Goal: Information Seeking & Learning: Learn about a topic

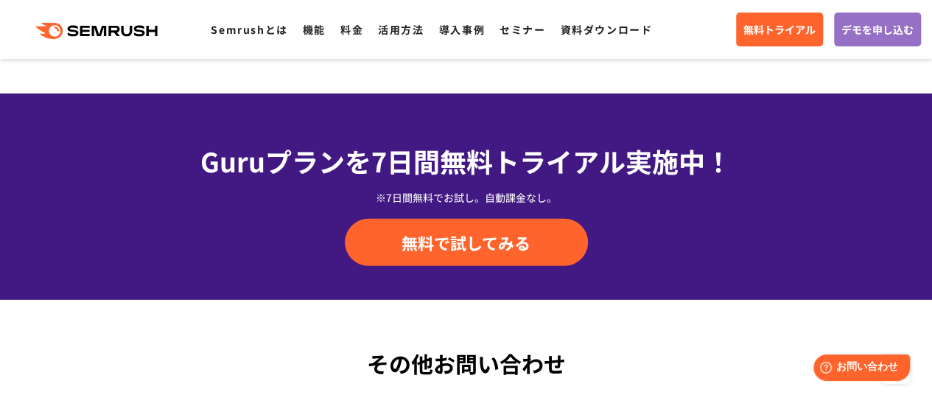
scroll to position [5158, 0]
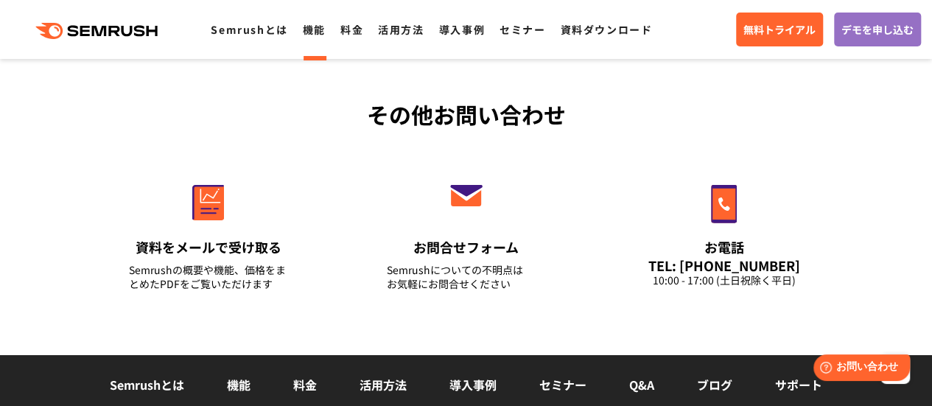
click at [317, 26] on link "機能" at bounding box center [314, 29] width 23 height 15
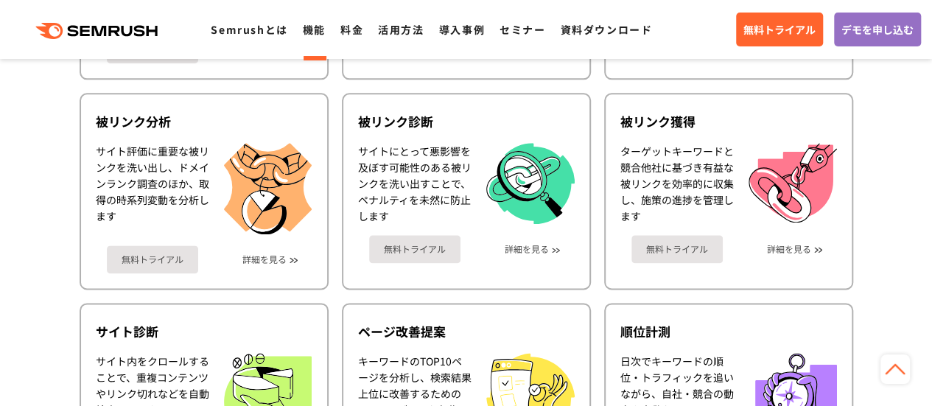
scroll to position [811, 0]
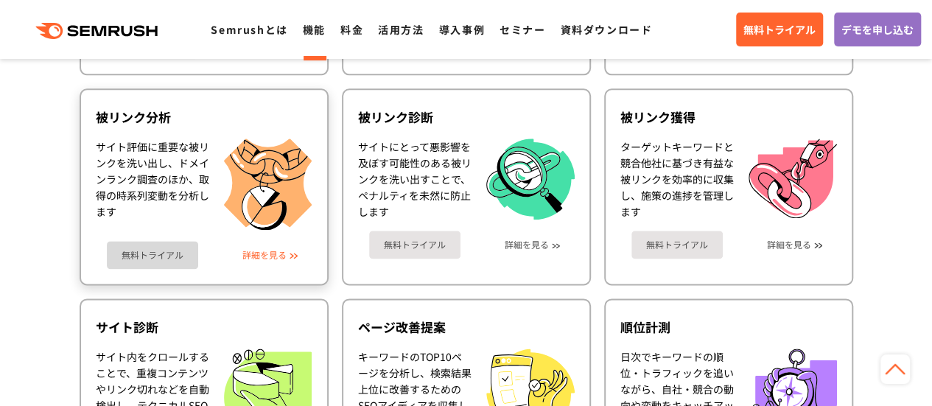
click at [258, 255] on link "詳細を見る" at bounding box center [264, 255] width 44 height 10
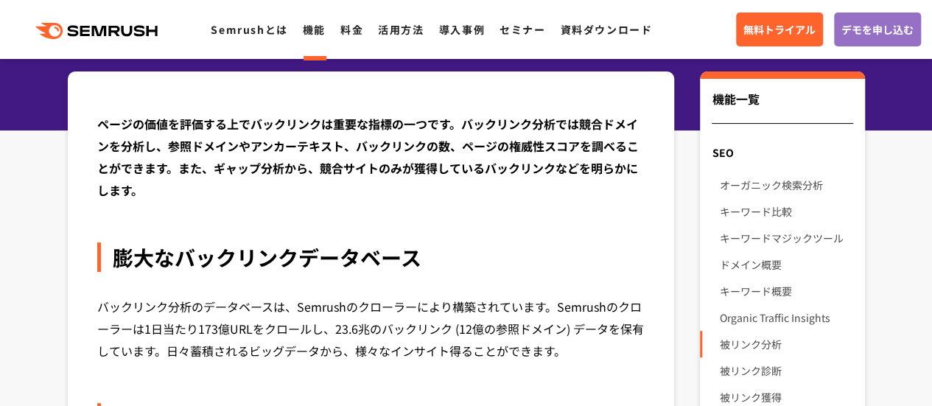
scroll to position [147, 0]
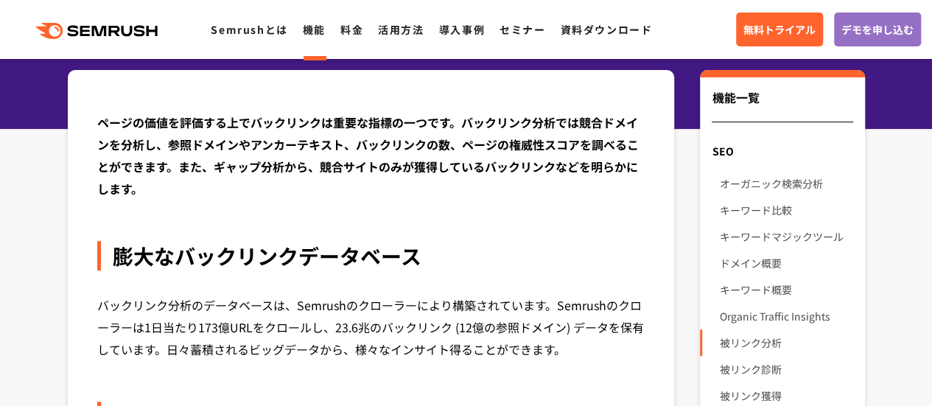
click at [231, 170] on div "ページの価値を評価する上でバックリンクは重要な指標の一つです。バックリンク分析では競合ドメインを分析し、参照ドメインやアンカーテキスト、バックリンクの数、ペー…" at bounding box center [371, 155] width 548 height 88
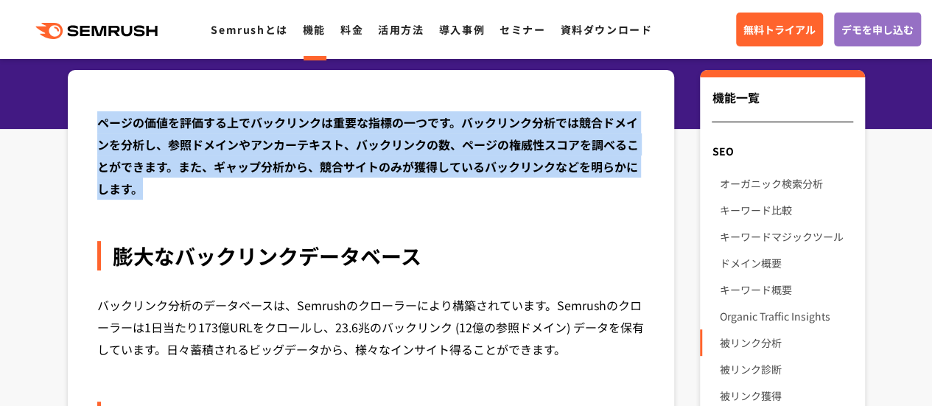
drag, startPoint x: 100, startPoint y: 121, endPoint x: 141, endPoint y: 191, distance: 81.3
click at [141, 191] on div "ページの価値を評価する上でバックリンクは重要な指標の一つです。バックリンク分析では競合ドメインを分析し、参照ドメインやアンカーテキスト、バックリンクの数、ペー…" at bounding box center [371, 155] width 548 height 88
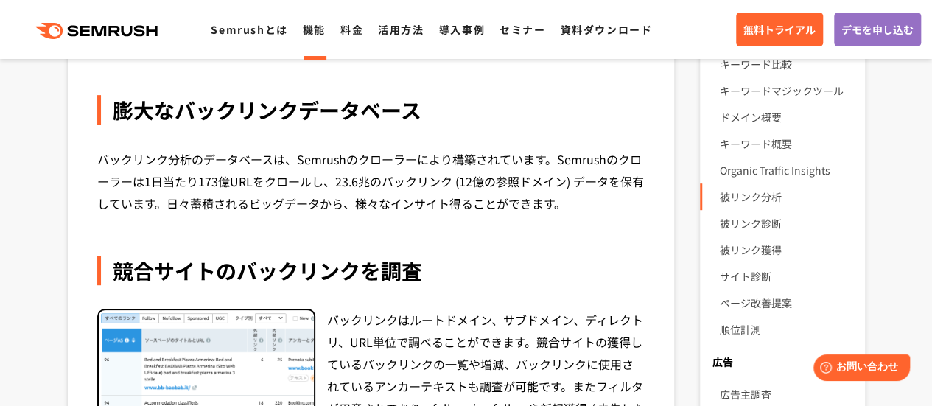
scroll to position [295, 0]
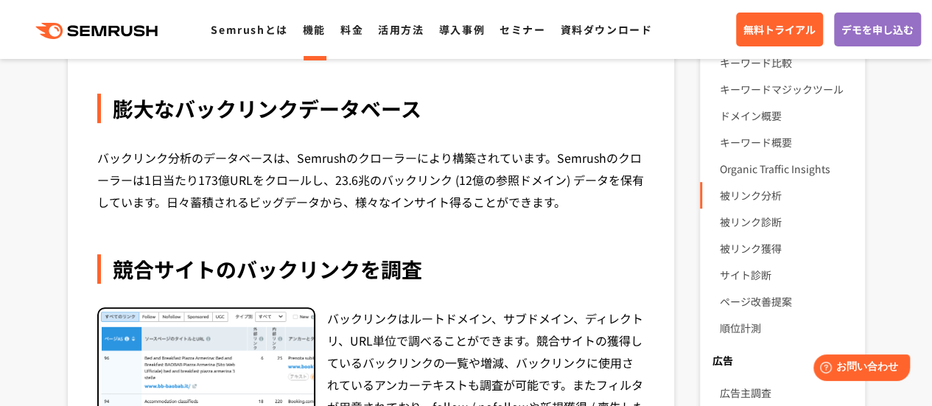
click at [243, 178] on div "バックリンク分析のデータベースは、Semrushのクローラーにより構築されています。Semrushのクローラーは1日当たり173億URLをクロールし、23.6…" at bounding box center [371, 180] width 548 height 66
click at [244, 183] on div "バックリンク分析のデータベースは、Semrushのクローラーにより構築されています。Semrushのクローラーは1日当たり173億URLをクロールし、23.6…" at bounding box center [371, 180] width 548 height 66
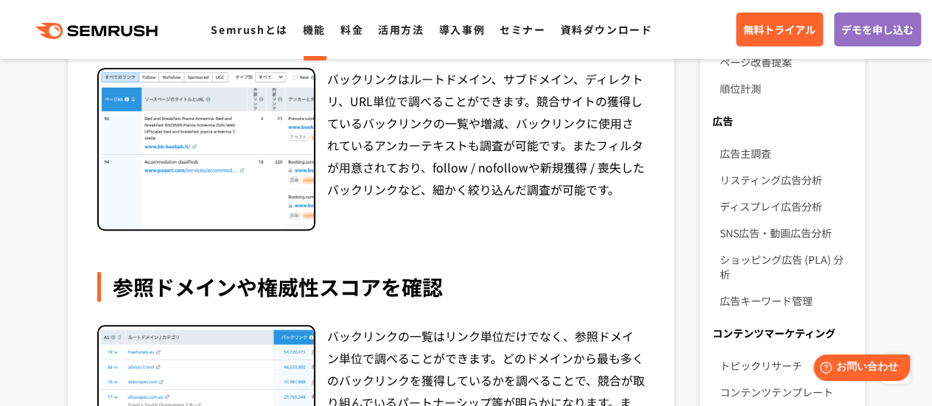
scroll to position [663, 0]
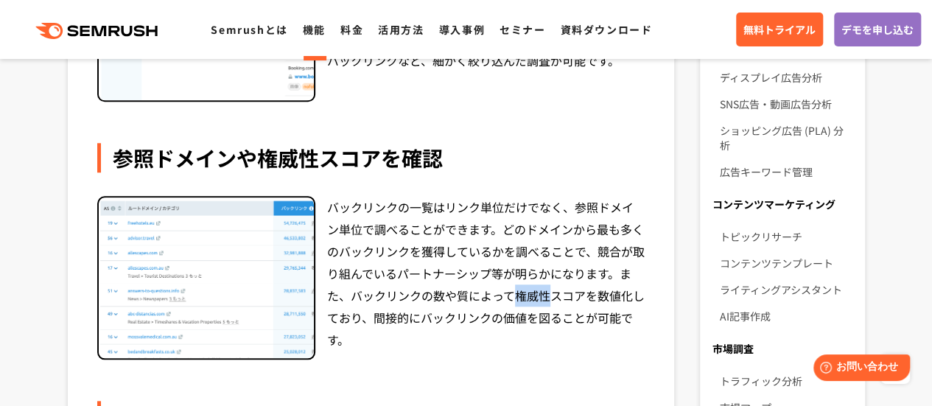
drag, startPoint x: 519, startPoint y: 293, endPoint x: 548, endPoint y: 295, distance: 29.5
click at [548, 295] on div "バックリンクの一覧はリンク単位だけでなく、参照ドメイン単位で調べることができます。どのドメインから最も多くのバックリンクを獲得しているかを調べることで、競合が…" at bounding box center [486, 278] width 318 height 164
copy div "権威性"
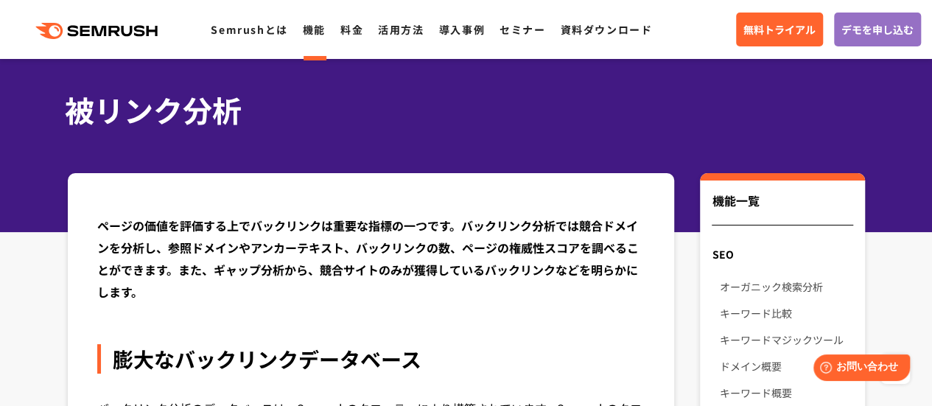
scroll to position [0, 0]
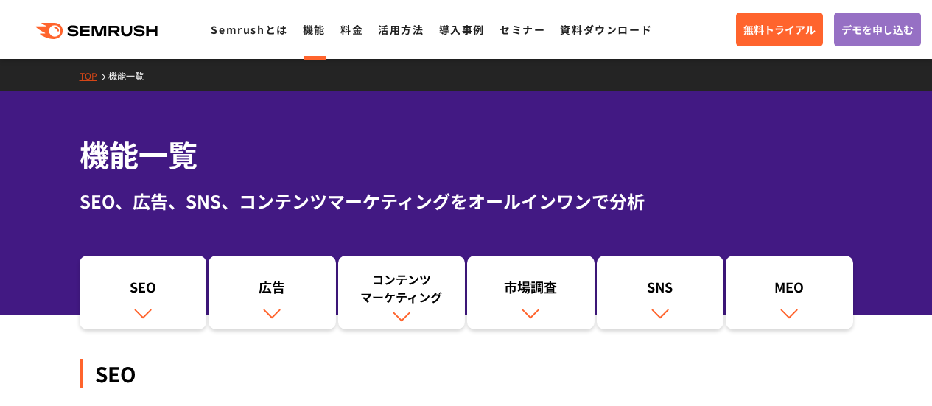
scroll to position [810, 0]
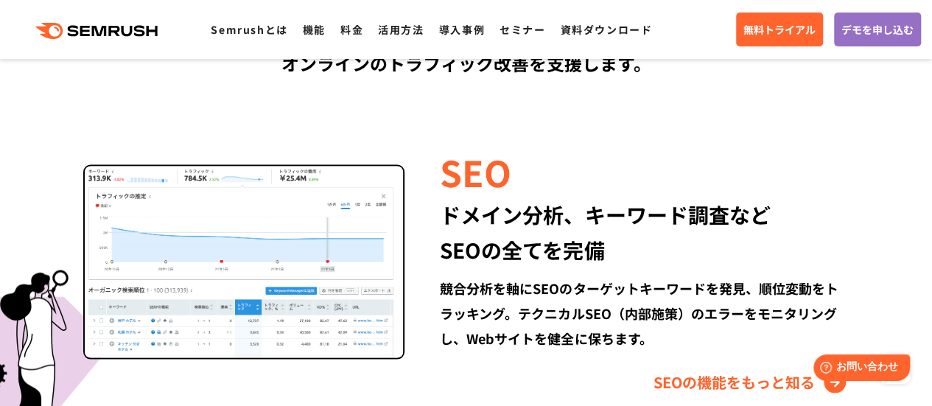
scroll to position [1402, 0]
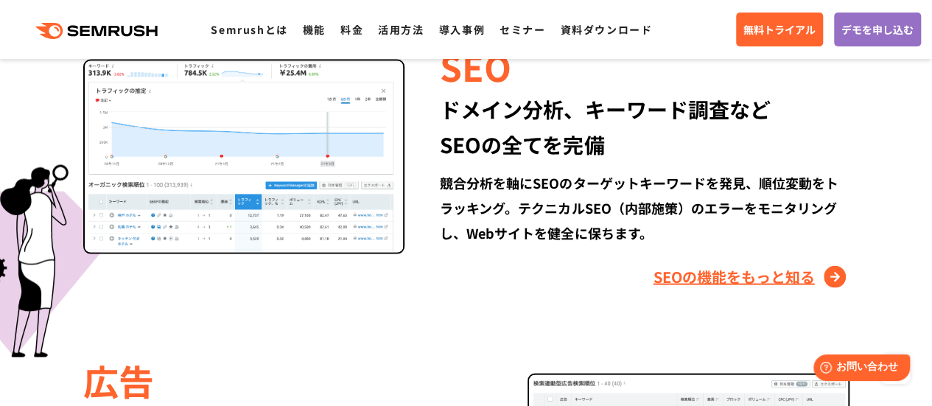
click at [783, 277] on link "SEOの機能をもっと知る" at bounding box center [752, 277] width 196 height 24
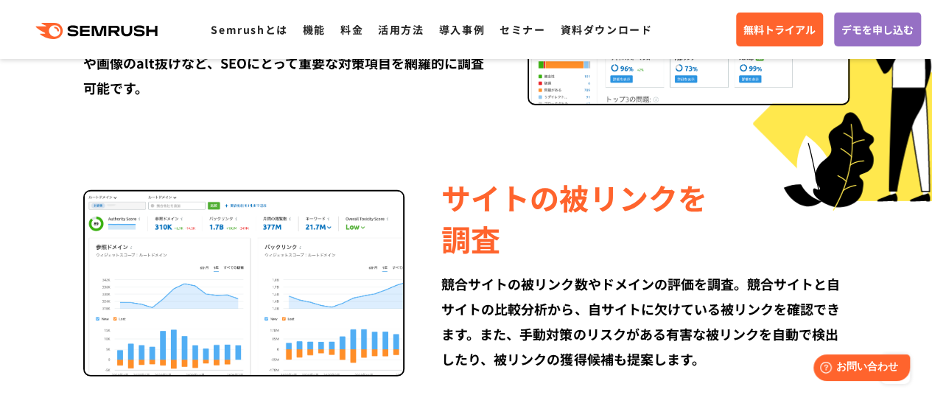
scroll to position [1916, 0]
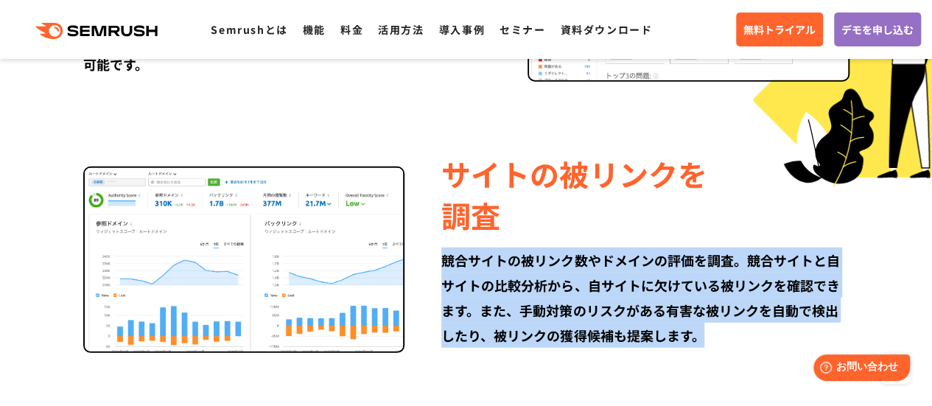
drag, startPoint x: 443, startPoint y: 261, endPoint x: 725, endPoint y: 332, distance: 291.1
click at [725, 332] on div "競合サイトの被リンク数やドメインの評価を調査。競合サイトと自サイトの比較分析から、自サイトに欠けている被リンクを確認できます。また、手動対策のリスクがある有害…" at bounding box center [644, 298] width 407 height 100
copy div "競合サイトの被リンク数やドメインの評価を調査。競合サイトと自サイトの比較分析から、自サイトに欠けている被リンクを確認できます。また、手動対策のリスクがある有害…"
click at [346, 258] on img at bounding box center [244, 260] width 322 height 186
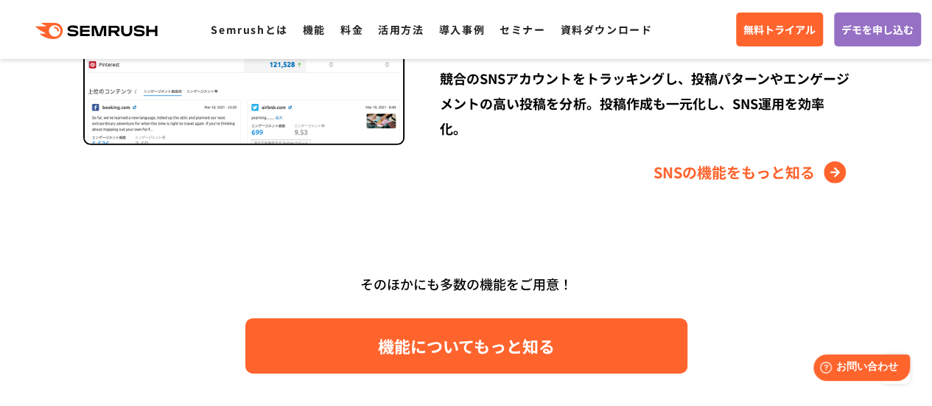
click at [355, 318] on link "機能についてもっと知る" at bounding box center [466, 345] width 442 height 55
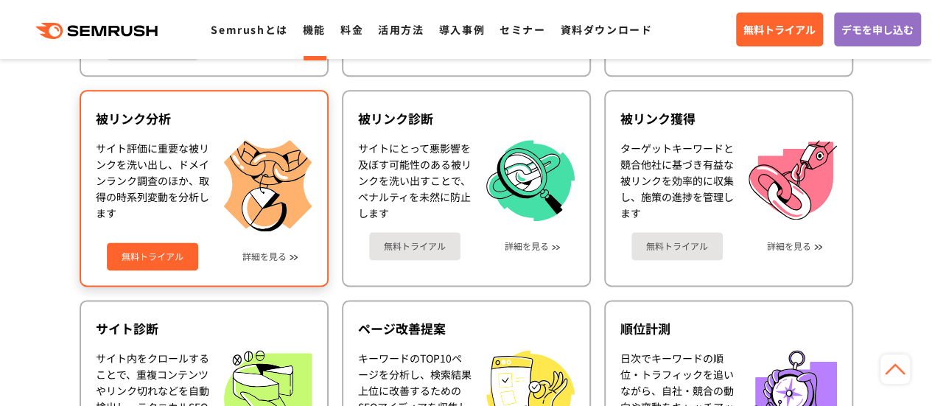
scroll to position [737, 0]
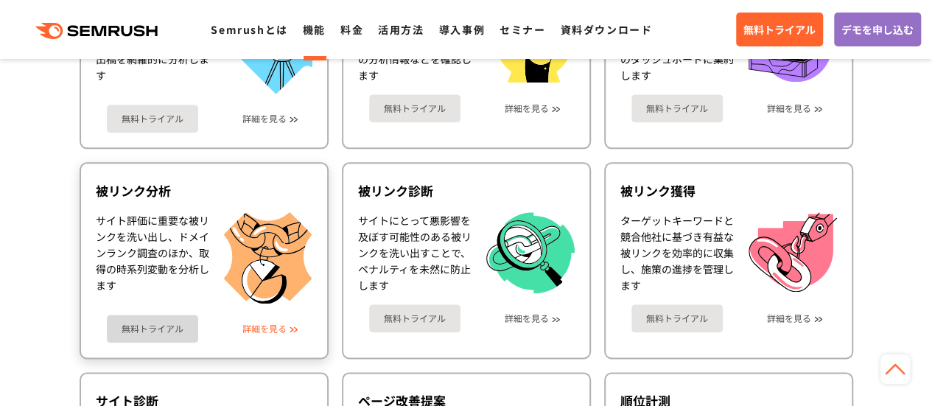
click at [267, 329] on link "詳細を見る" at bounding box center [264, 328] width 44 height 10
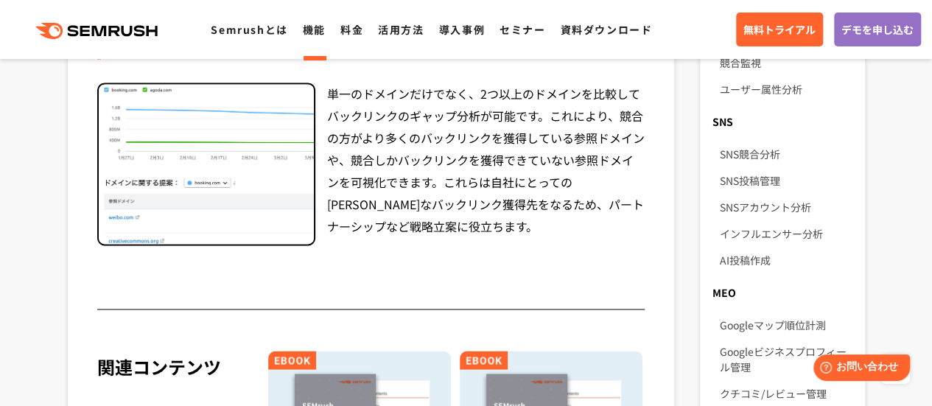
scroll to position [958, 0]
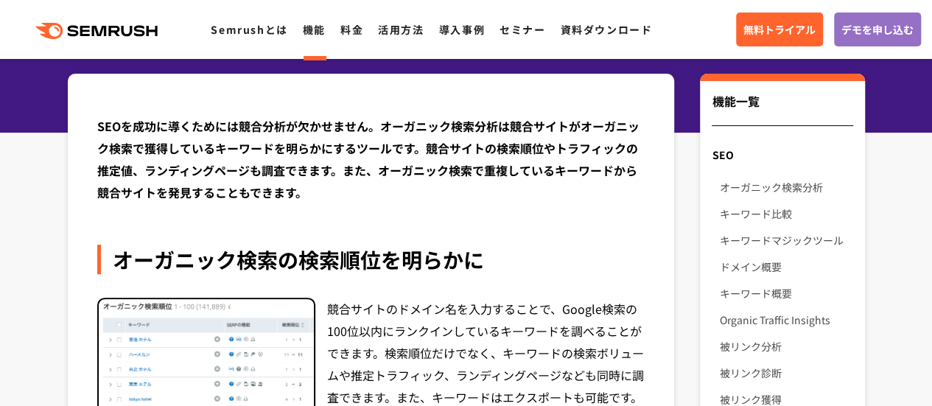
scroll to position [147, 0]
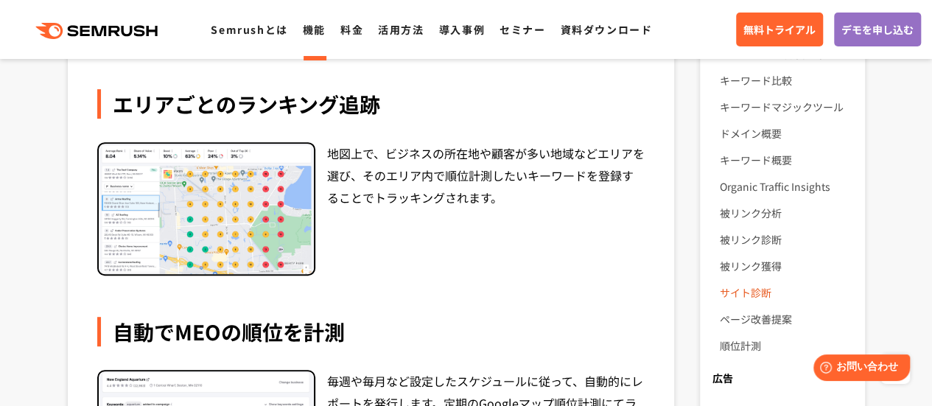
scroll to position [147, 0]
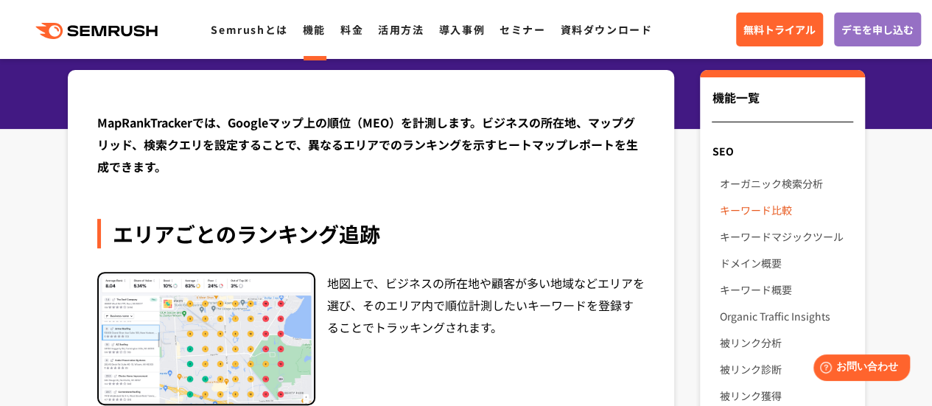
click at [788, 210] on link "キーワード比較" at bounding box center [785, 210] width 133 height 27
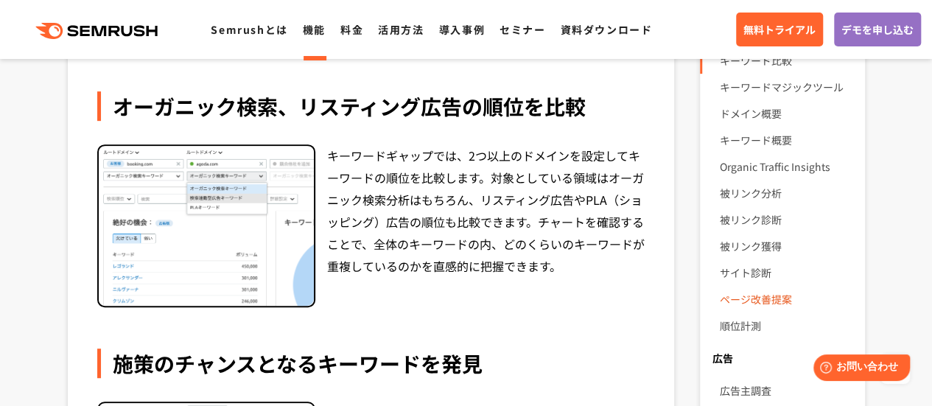
scroll to position [295, 0]
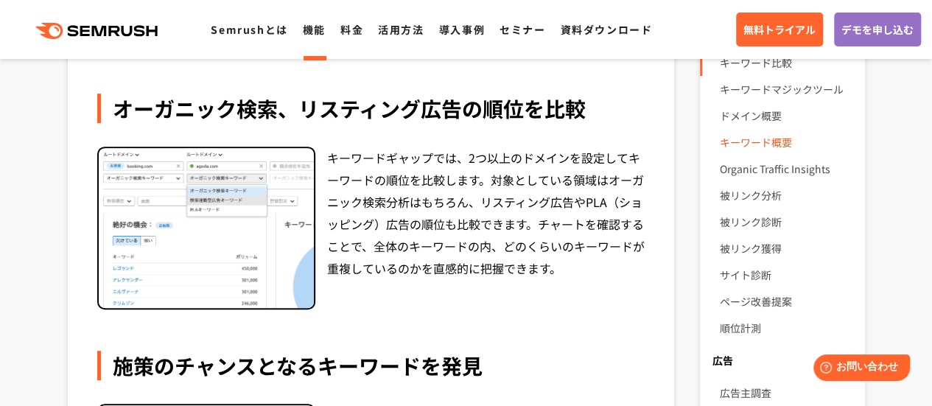
click at [763, 139] on link "キーワード概要" at bounding box center [785, 142] width 133 height 27
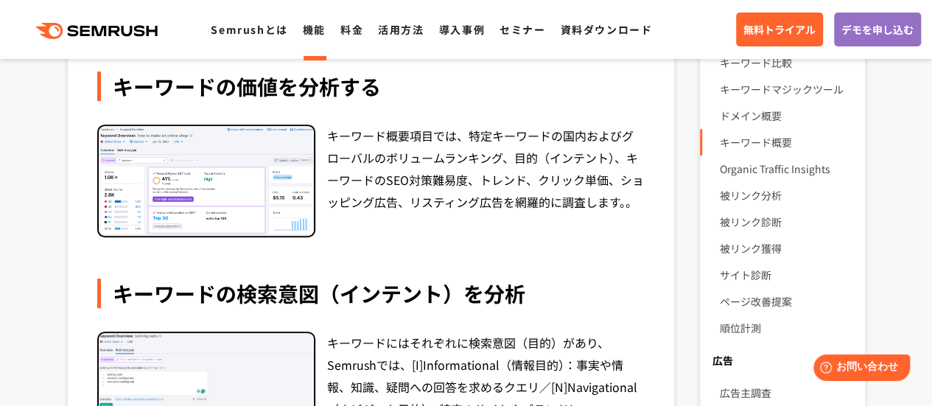
scroll to position [221, 0]
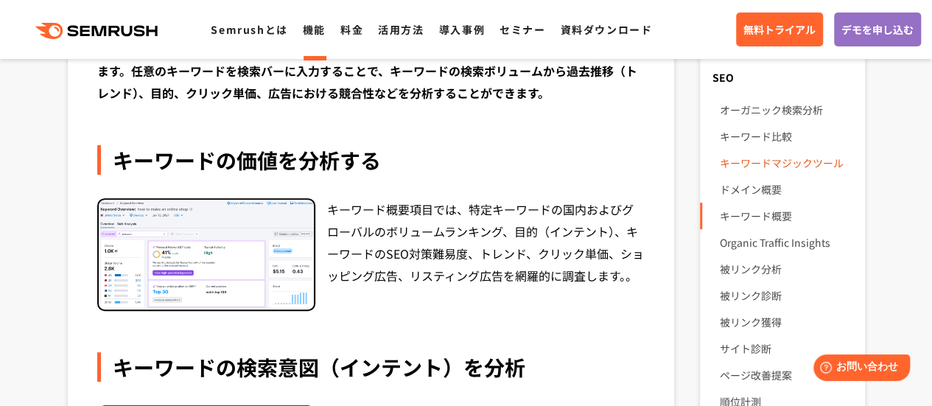
click at [746, 161] on link "キーワードマジックツール" at bounding box center [785, 163] width 133 height 27
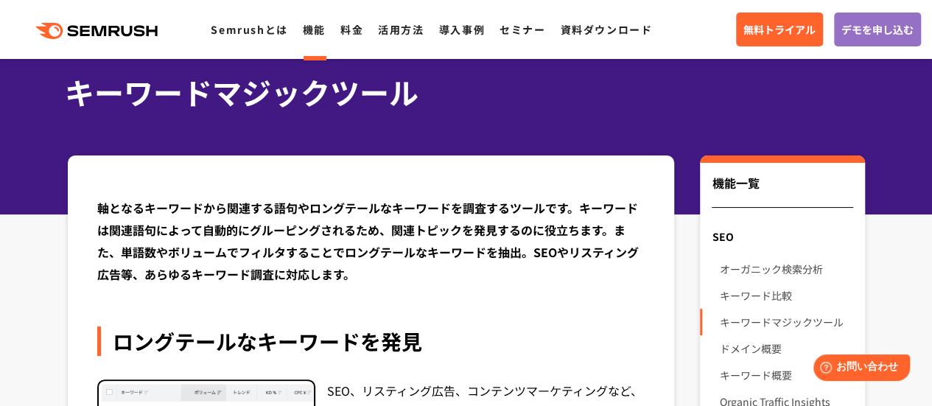
scroll to position [147, 0]
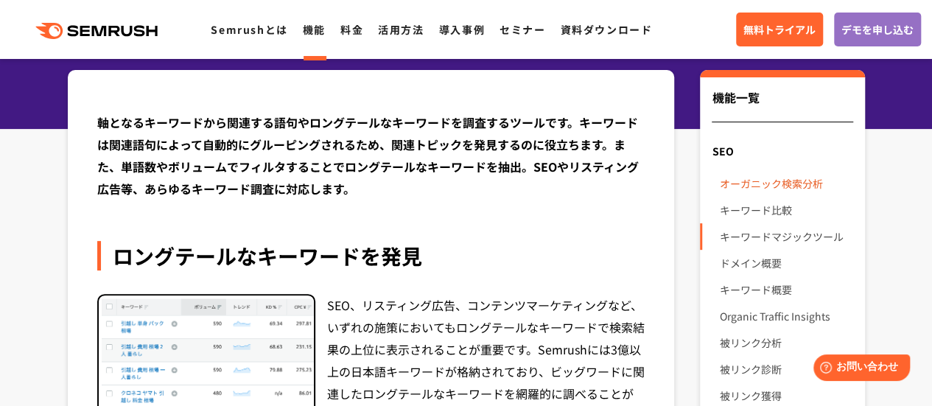
click at [780, 178] on link "オーガニック検索分析" at bounding box center [785, 183] width 133 height 27
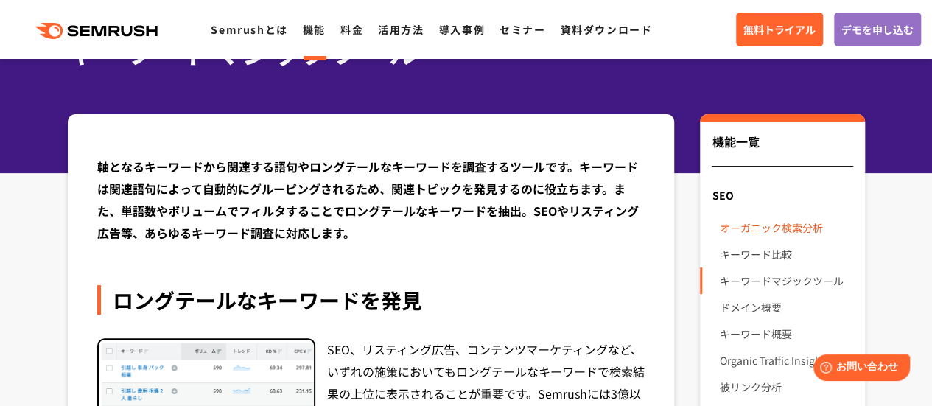
scroll to position [74, 0]
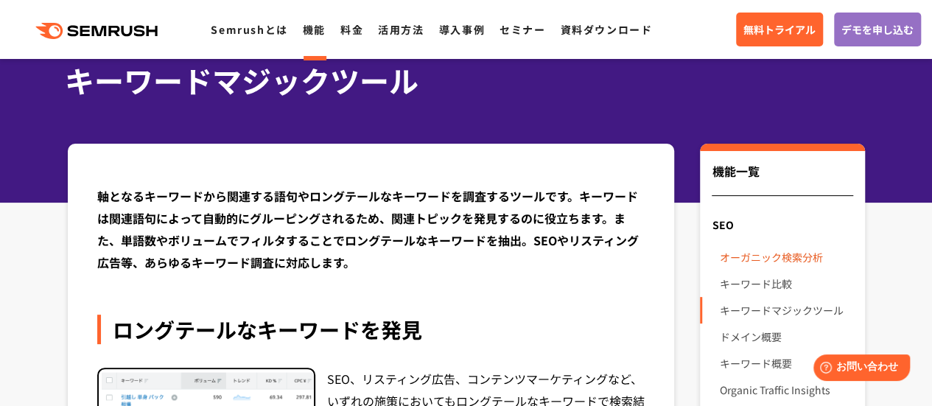
click at [746, 250] on link "オーガニック検索分析" at bounding box center [785, 257] width 133 height 27
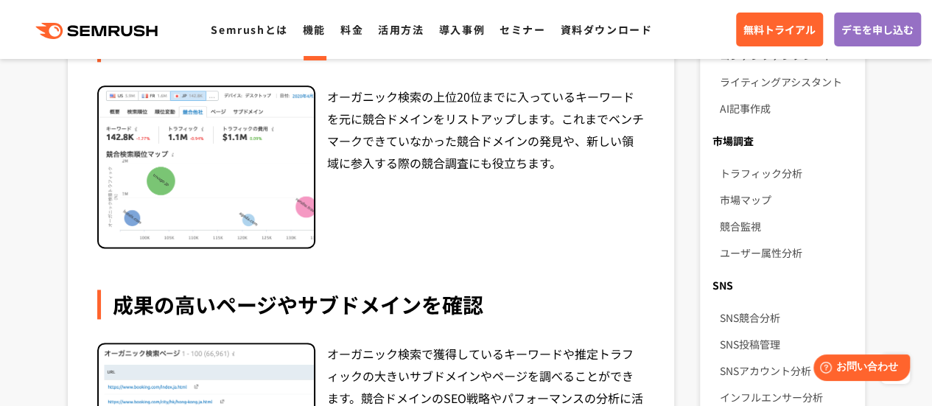
scroll to position [884, 0]
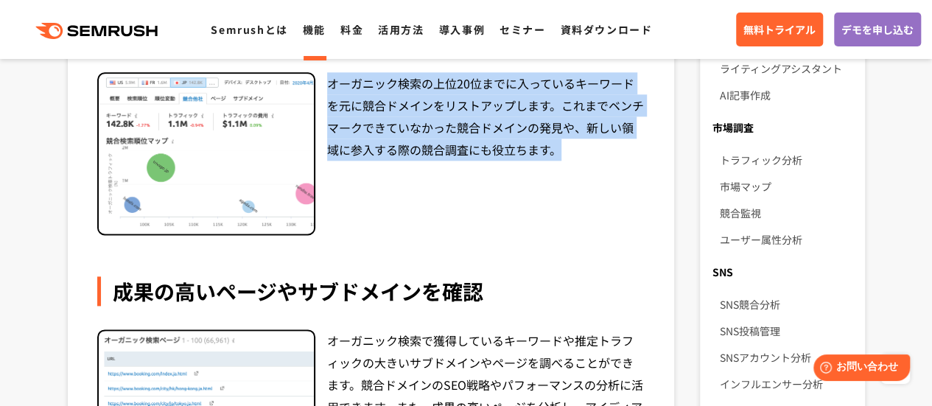
drag, startPoint x: 332, startPoint y: 82, endPoint x: 564, endPoint y: 145, distance: 239.9
click at [564, 145] on div "オーガニック検索の上位20位までに入っているキーワードを元に競合ドメインをリストアップします。これまでベンチマークできていなかった競合ドメインの発見や、新しい…" at bounding box center [486, 154] width 318 height 164
copy div "オーガニック検索の上位20位までに入っているキーワードを元に競合ドメインをリストアップします。これまでベンチマークできていなかった競合ドメインの発見や、新しい…"
click at [308, 130] on img at bounding box center [206, 154] width 215 height 161
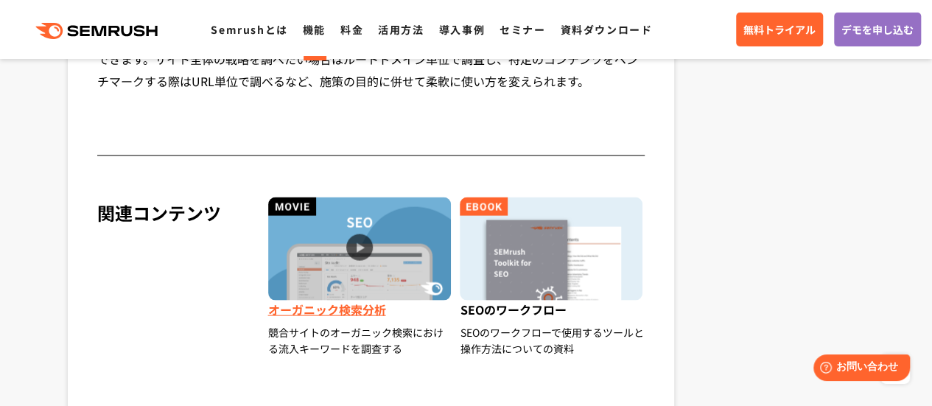
scroll to position [1547, 0]
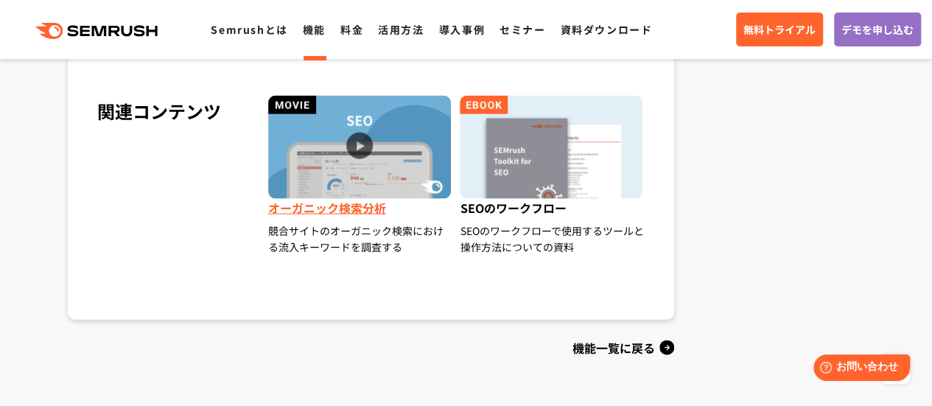
click at [361, 152] on img at bounding box center [359, 147] width 183 height 103
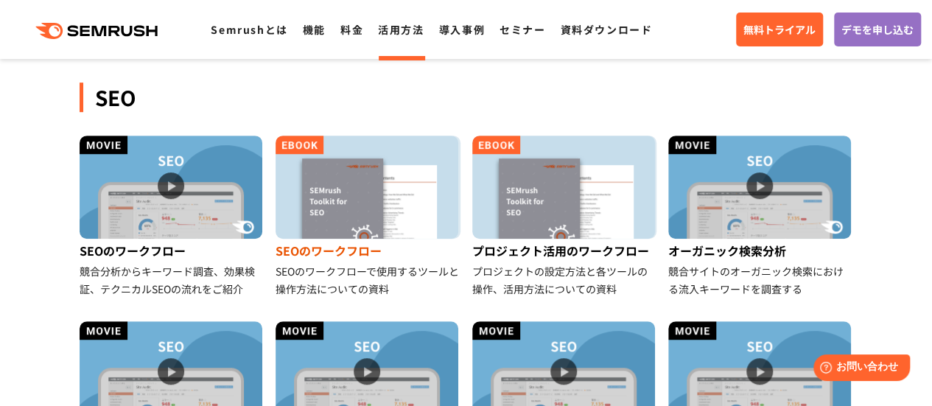
click at [379, 185] on img at bounding box center [367, 187] width 183 height 103
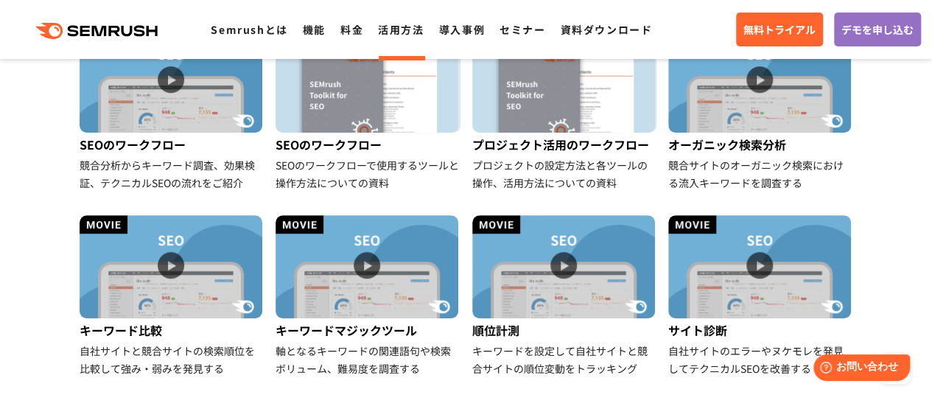
scroll to position [413, 0]
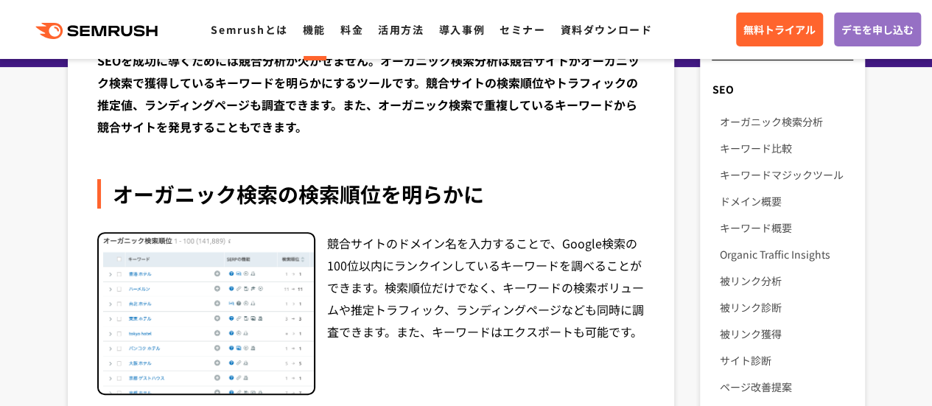
scroll to position [221, 0]
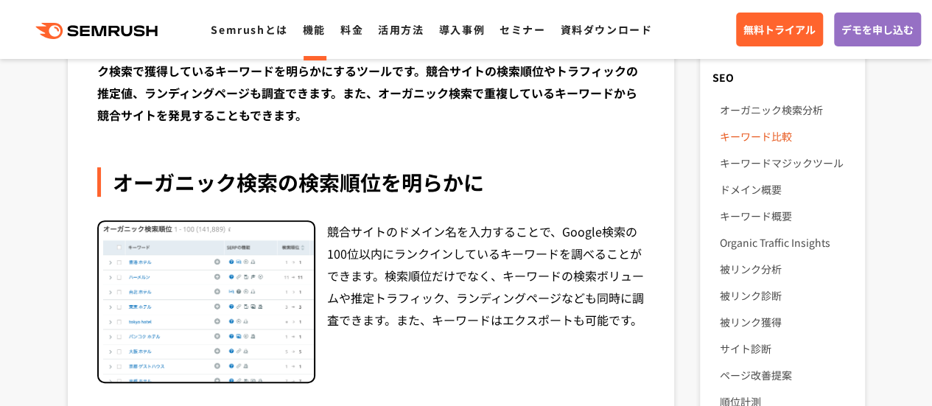
click at [768, 137] on link "キーワード比較" at bounding box center [785, 136] width 133 height 27
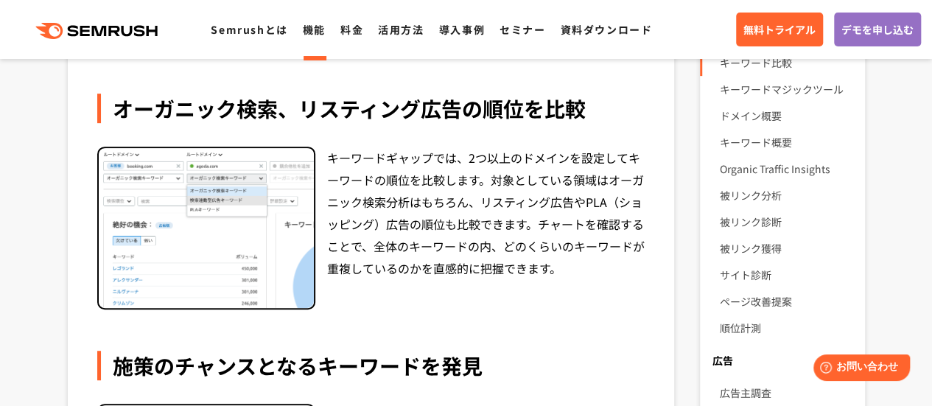
scroll to position [221, 0]
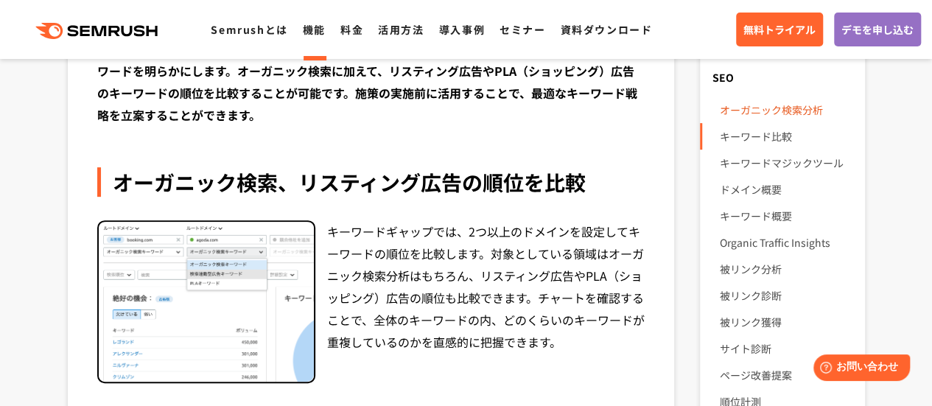
click at [780, 108] on link "オーガニック検索分析" at bounding box center [785, 110] width 133 height 27
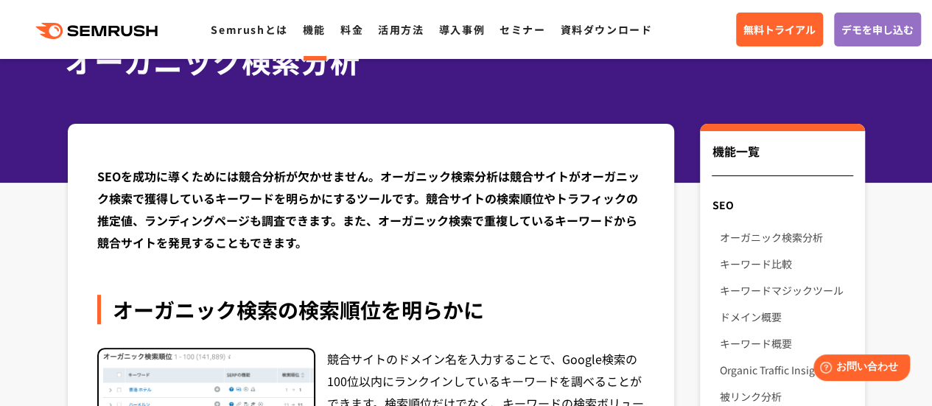
scroll to position [147, 0]
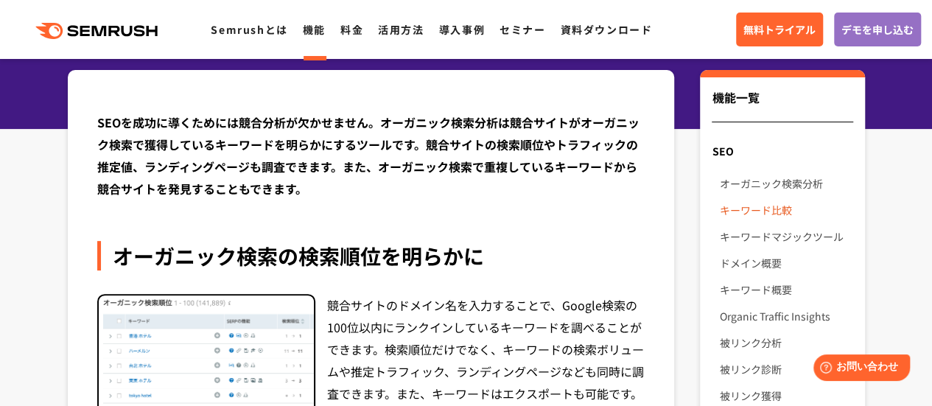
click at [781, 215] on link "キーワード比較" at bounding box center [785, 210] width 133 height 27
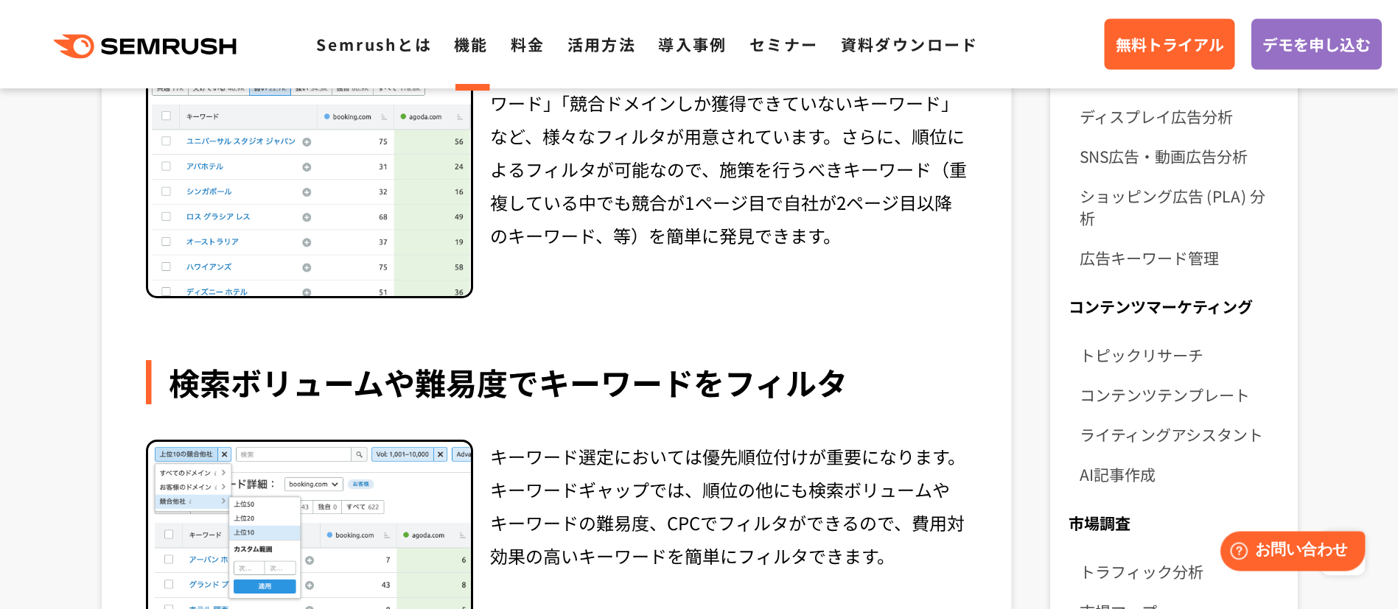
scroll to position [958, 0]
